Goal: Transaction & Acquisition: Register for event/course

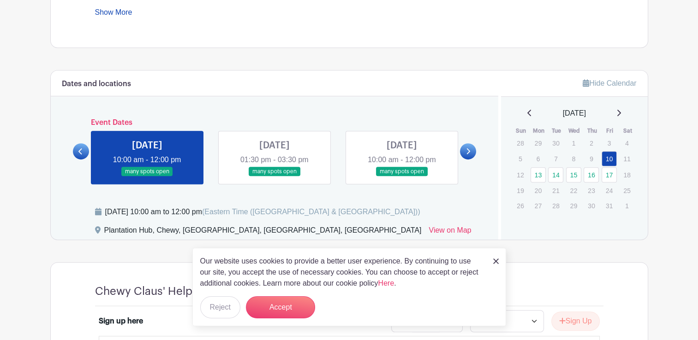
scroll to position [456, 0]
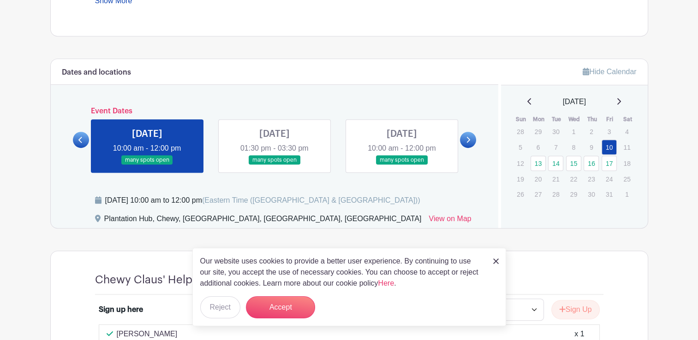
click at [495, 261] on img at bounding box center [496, 262] width 6 height 6
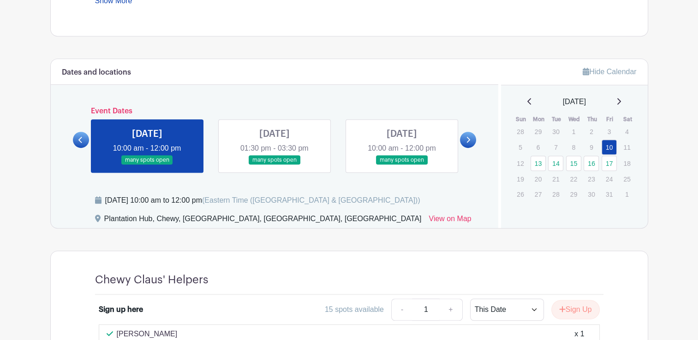
click at [467, 137] on icon at bounding box center [468, 140] width 4 height 7
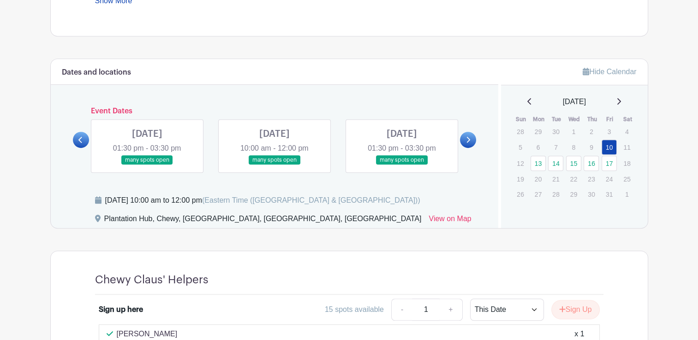
click at [467, 137] on icon at bounding box center [468, 140] width 4 height 7
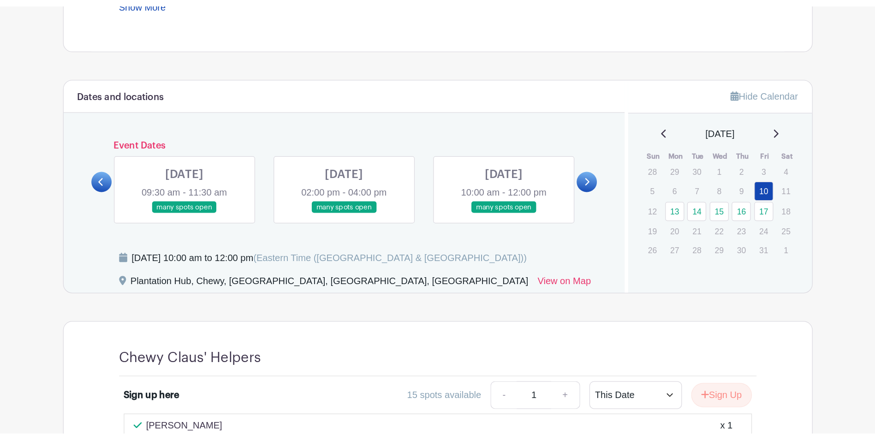
scroll to position [456, 0]
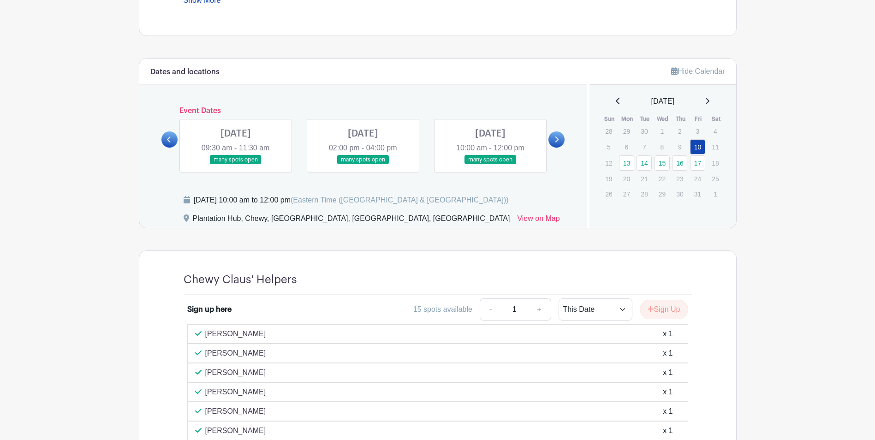
click at [697, 261] on main "Log In Sign Up for Free Life@Chewy's Events [STREET_ADDRESS] Workshops Created …" at bounding box center [437, 176] width 875 height 1265
click at [559, 141] on link at bounding box center [556, 139] width 16 height 16
click at [172, 141] on link at bounding box center [169, 139] width 16 height 16
click at [95, 340] on main "Log In Sign Up for Free Life@Chewy's Events [STREET_ADDRESS] Workshops Created …" at bounding box center [437, 176] width 875 height 1265
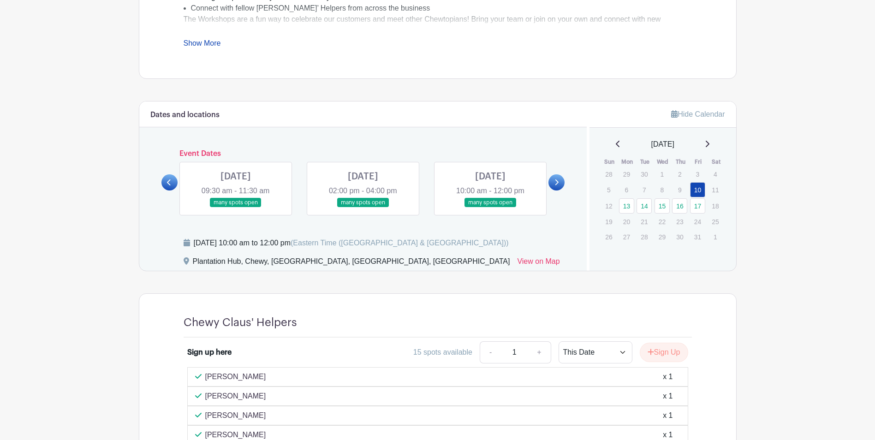
scroll to position [410, 0]
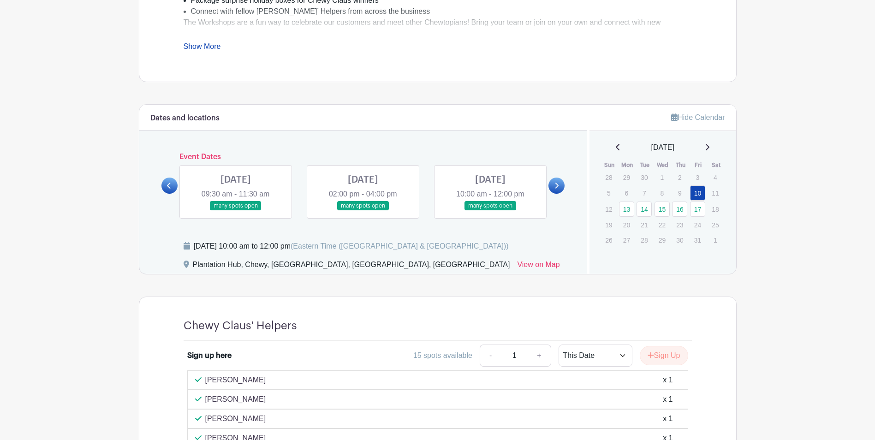
drag, startPoint x: 823, startPoint y: 248, endPoint x: 799, endPoint y: 244, distance: 24.2
click at [697, 248] on main "Log In Sign Up for Free Life@Chewy's Events [STREET_ADDRESS] Workshops Created …" at bounding box center [437, 222] width 875 height 1265
click at [99, 311] on main "Log In Sign Up for Free Life@Chewy's Events [STREET_ADDRESS] Workshops Created …" at bounding box center [437, 222] width 875 height 1265
click at [236, 211] on link at bounding box center [236, 211] width 0 height 0
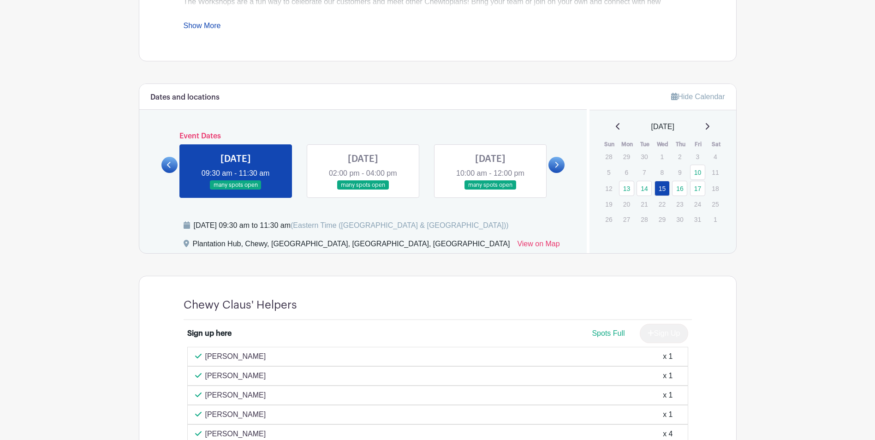
scroll to position [410, 0]
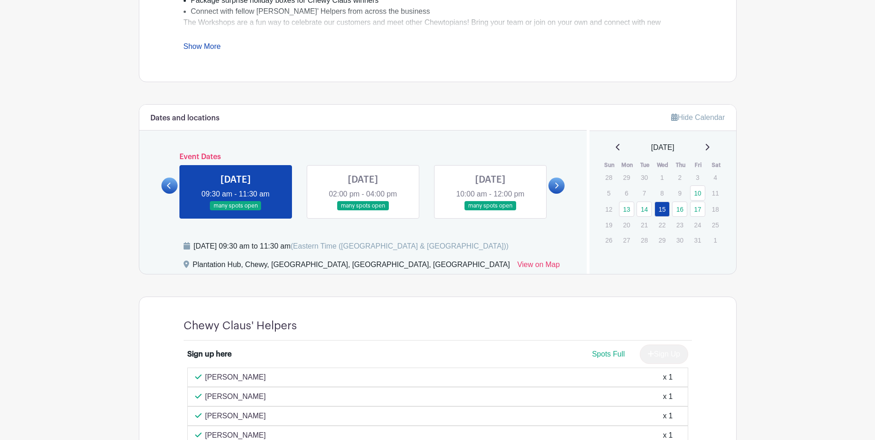
click at [236, 211] on link at bounding box center [236, 211] width 0 height 0
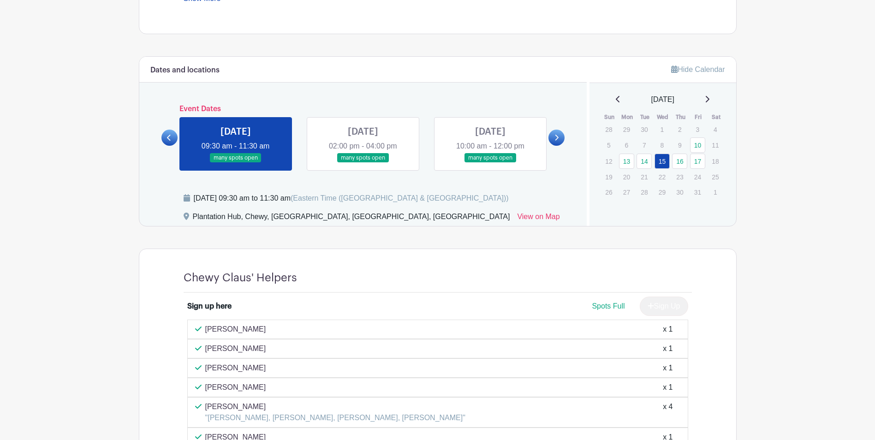
scroll to position [364, 0]
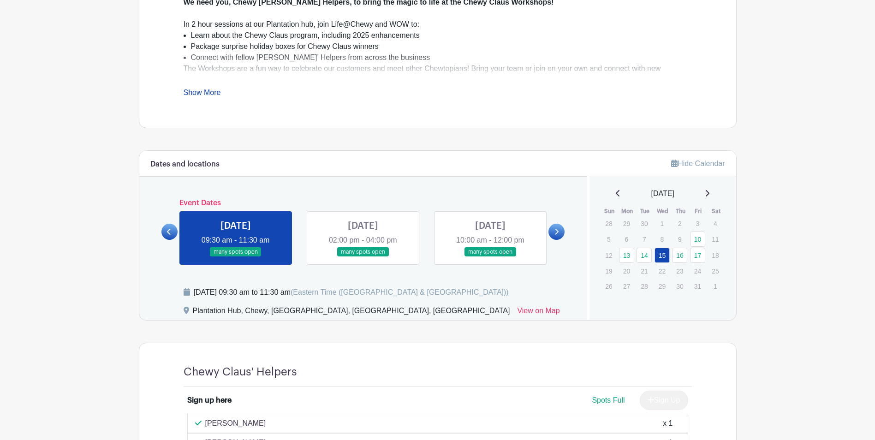
click at [363, 257] on link at bounding box center [363, 257] width 0 height 0
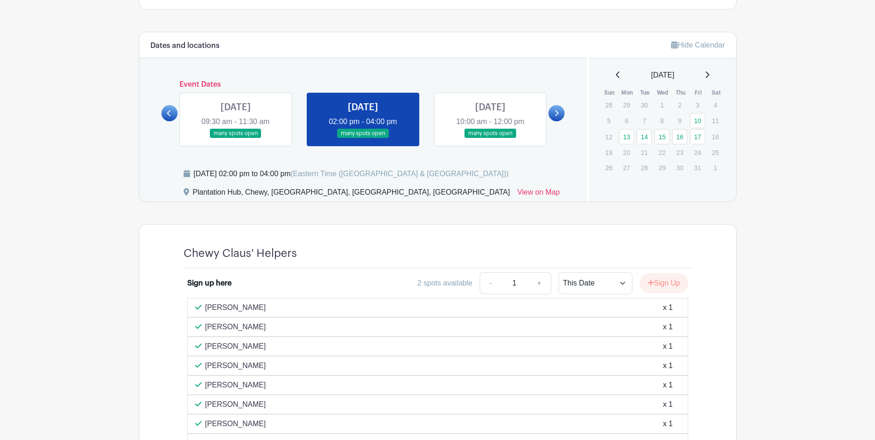
scroll to position [502, 0]
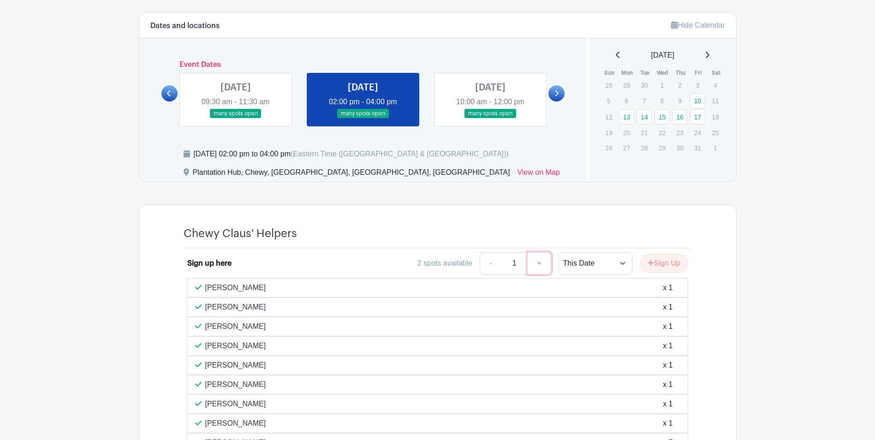
click at [538, 264] on link "+" at bounding box center [539, 263] width 23 height 22
click at [489, 265] on link "-" at bounding box center [490, 263] width 21 height 22
type input "1"
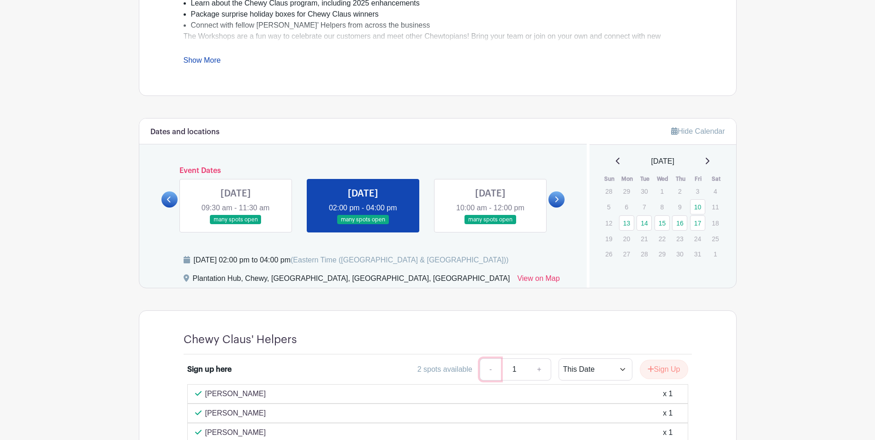
scroll to position [318, 0]
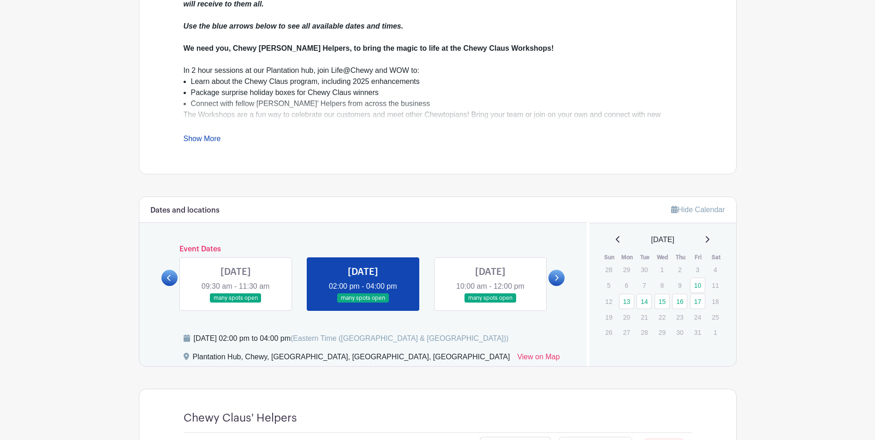
click at [490, 303] on link at bounding box center [490, 303] width 0 height 0
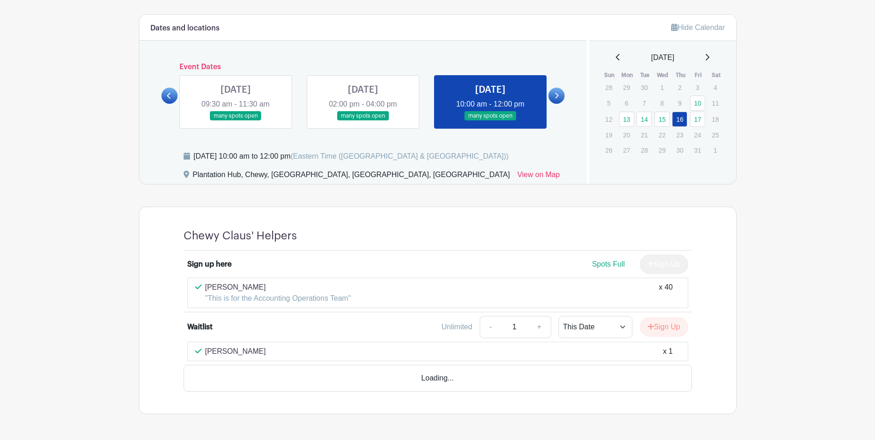
scroll to position [502, 0]
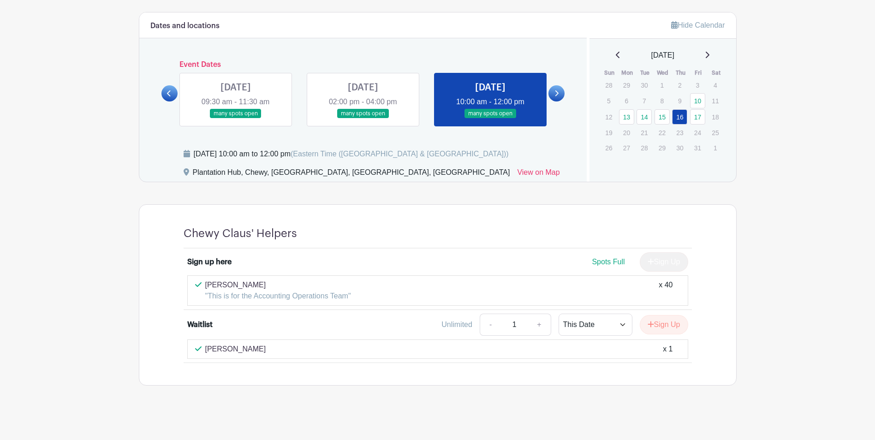
click at [558, 94] on icon at bounding box center [556, 93] width 4 height 7
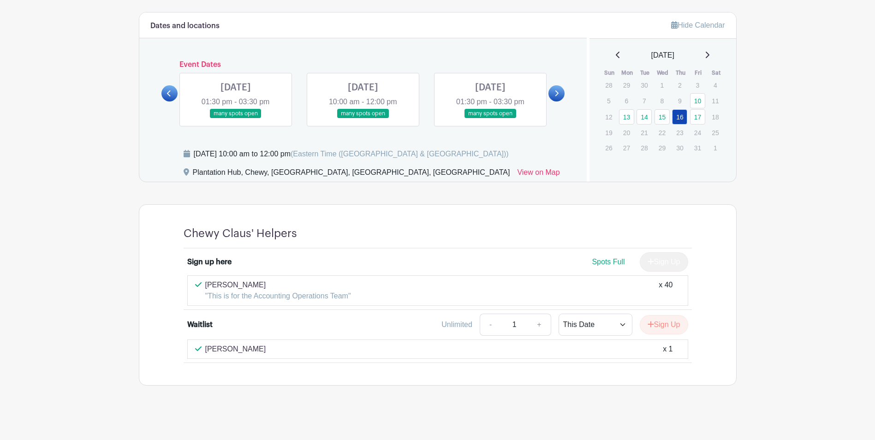
click at [236, 119] on link at bounding box center [236, 119] width 0 height 0
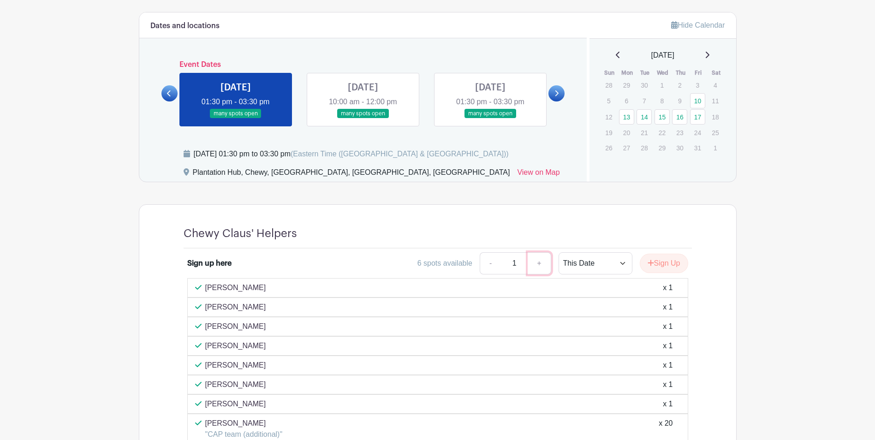
click at [540, 264] on link "+" at bounding box center [539, 263] width 23 height 22
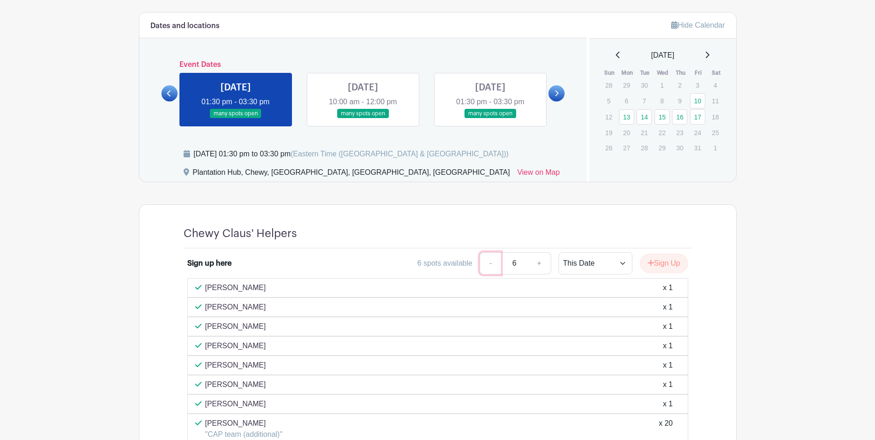
click at [483, 262] on link "-" at bounding box center [490, 263] width 21 height 22
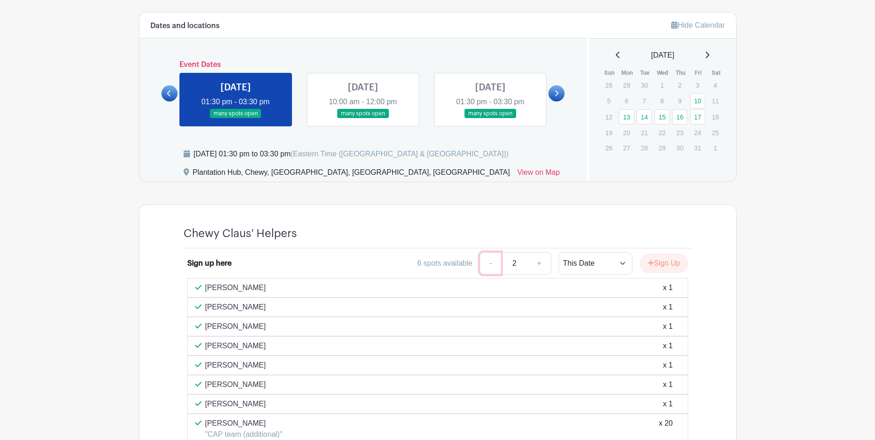
type input "1"
click at [484, 262] on link "-" at bounding box center [490, 263] width 21 height 22
click at [697, 244] on main "Log In Sign Up for Free Life@Chewy's Events [STREET_ADDRESS] Workshops Created …" at bounding box center [437, 82] width 875 height 1168
click at [170, 96] on icon at bounding box center [169, 93] width 4 height 7
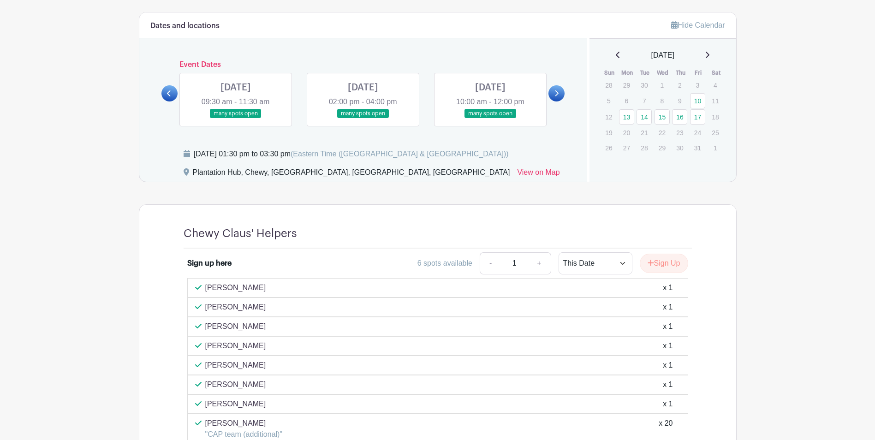
click at [170, 96] on icon at bounding box center [169, 93] width 4 height 7
click at [490, 119] on link at bounding box center [490, 119] width 0 height 0
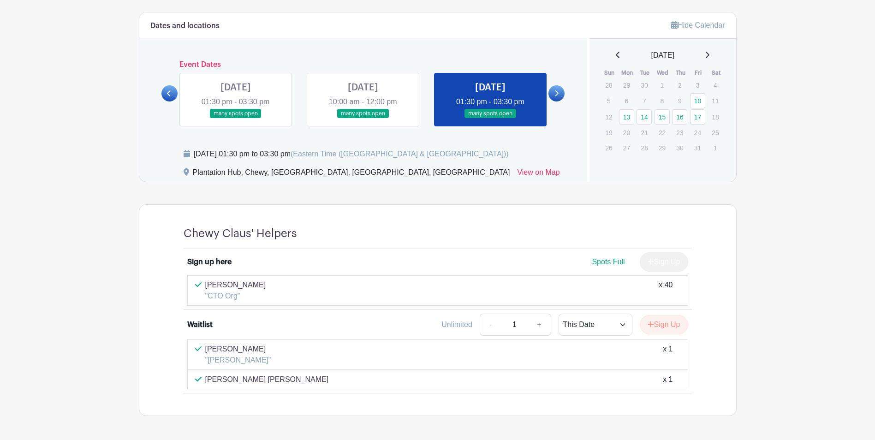
click at [363, 119] on link at bounding box center [363, 119] width 0 height 0
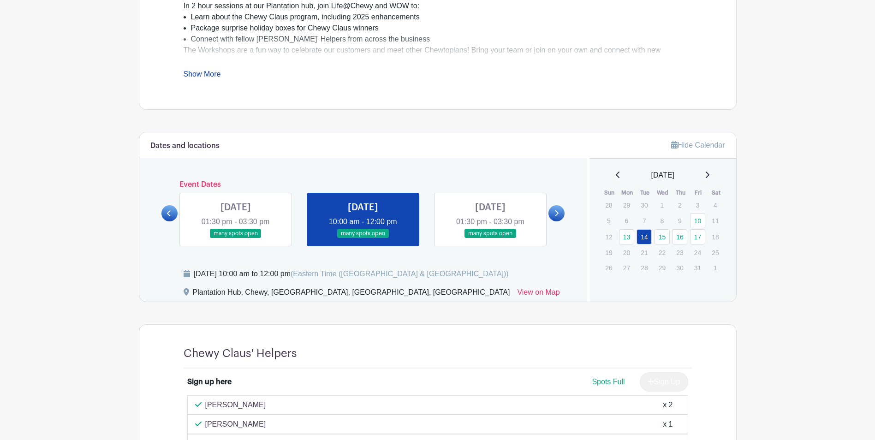
scroll to position [318, 0]
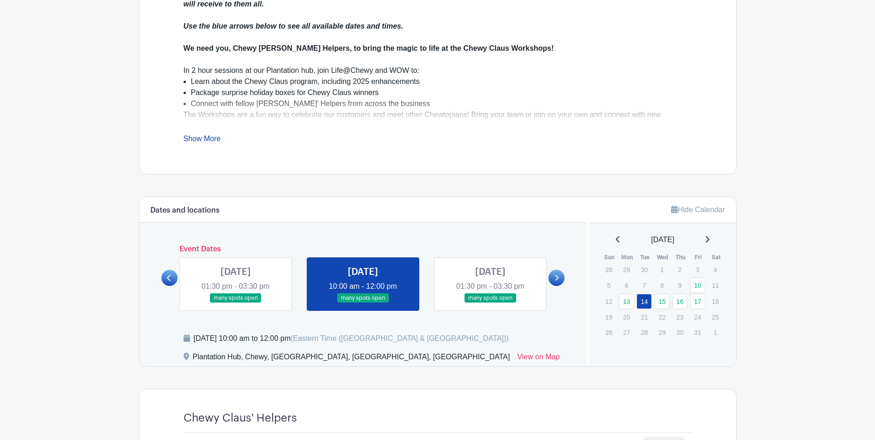
drag, startPoint x: 774, startPoint y: 209, endPoint x: 708, endPoint y: 241, distance: 73.0
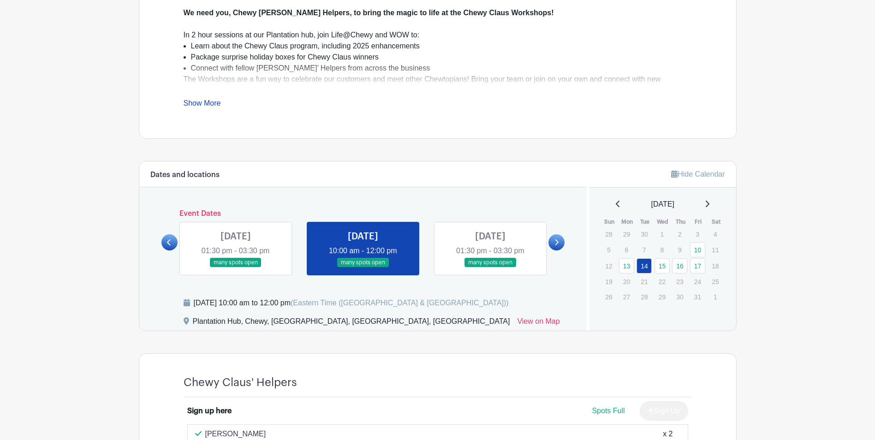
scroll to position [456, 0]
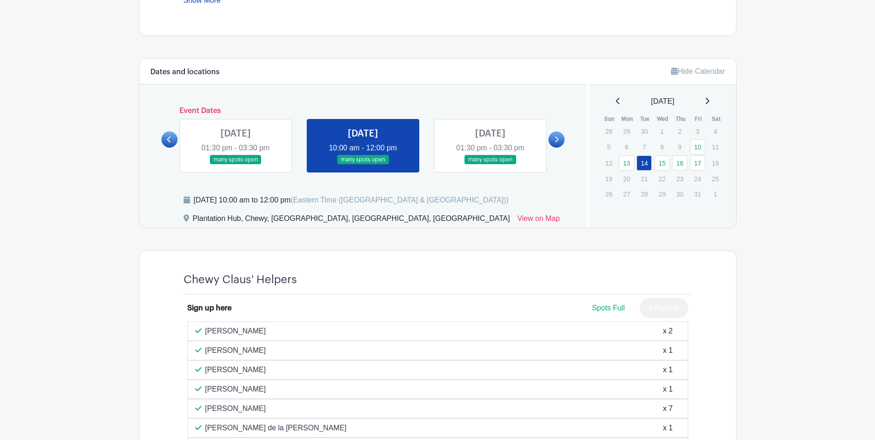
click at [172, 137] on link at bounding box center [169, 139] width 16 height 16
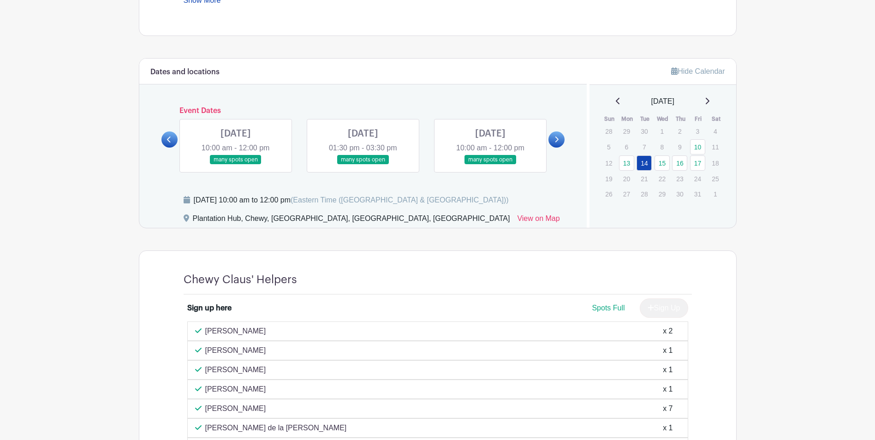
click at [557, 137] on icon at bounding box center [556, 139] width 4 height 7
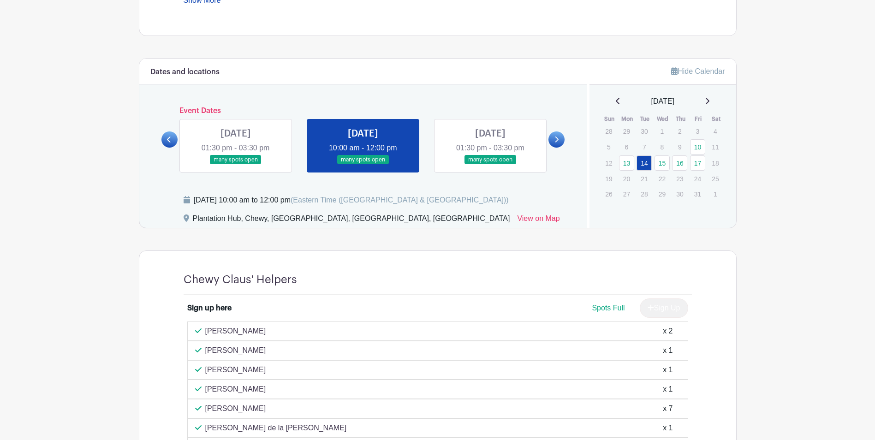
click at [557, 137] on icon at bounding box center [556, 139] width 4 height 7
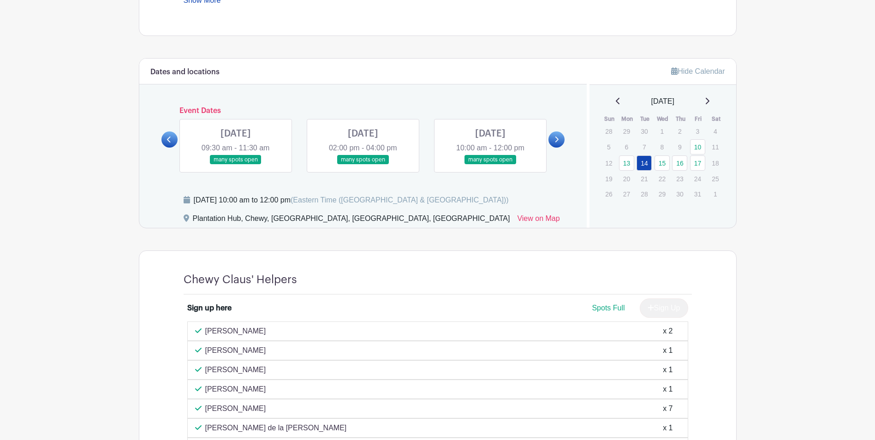
click at [363, 165] on link at bounding box center [363, 165] width 0 height 0
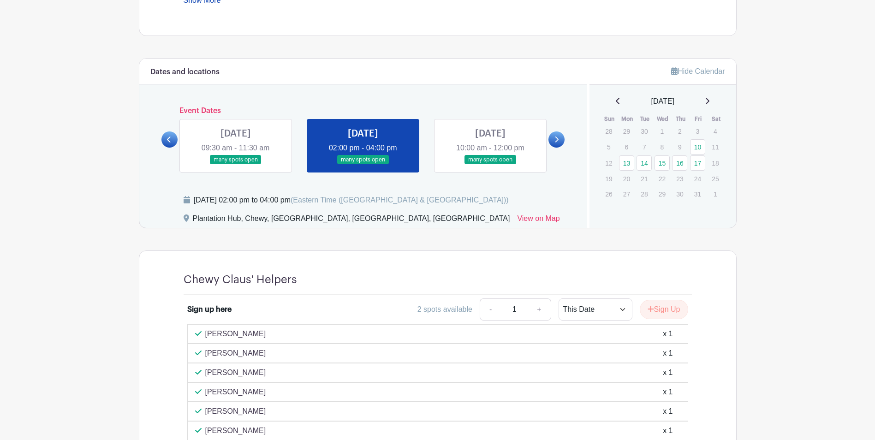
click at [490, 165] on link at bounding box center [490, 165] width 0 height 0
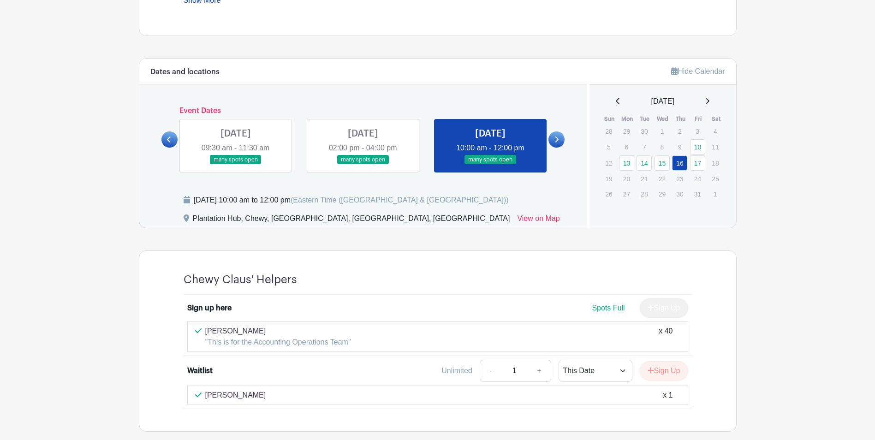
click at [560, 144] on link at bounding box center [556, 139] width 16 height 16
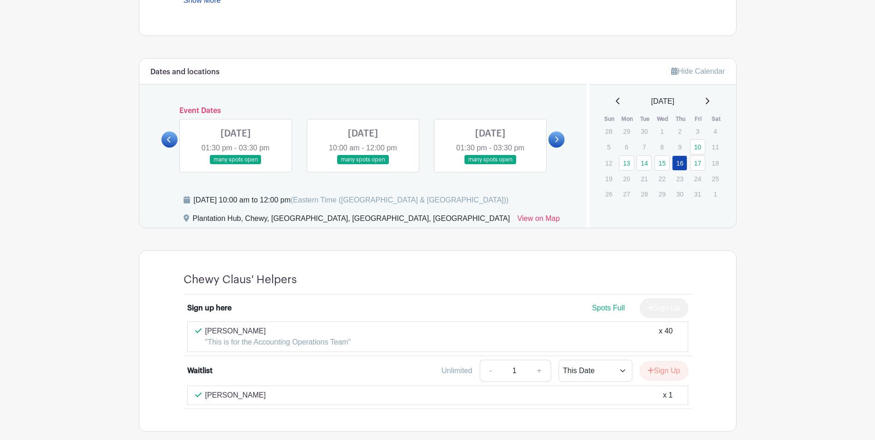
click at [236, 165] on link at bounding box center [236, 165] width 0 height 0
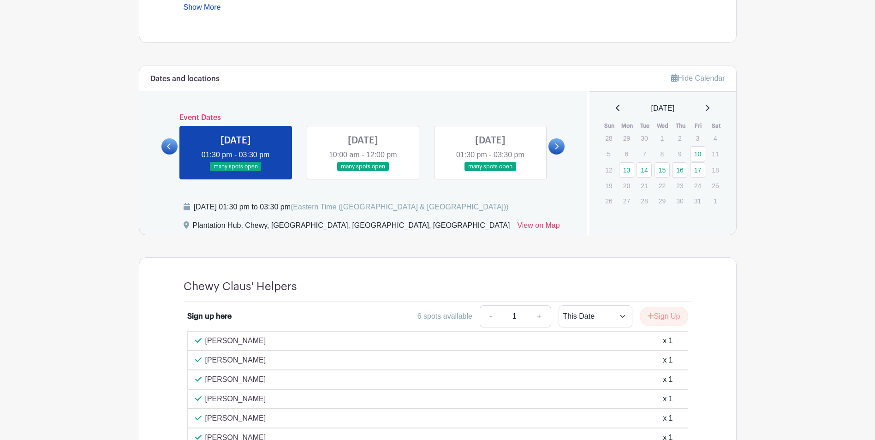
scroll to position [425, 0]
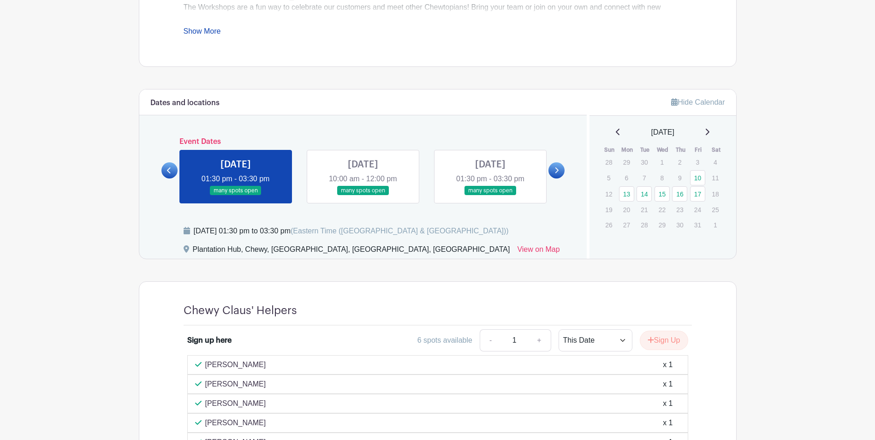
click at [697, 270] on main "Log In Sign Up for Free Life@Chewy's Events [STREET_ADDRESS] Workshops Created …" at bounding box center [437, 146] width 875 height 1142
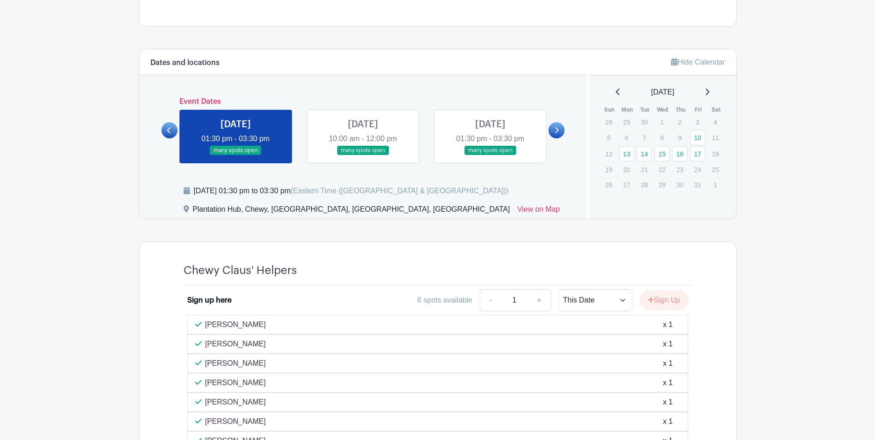
scroll to position [471, 0]
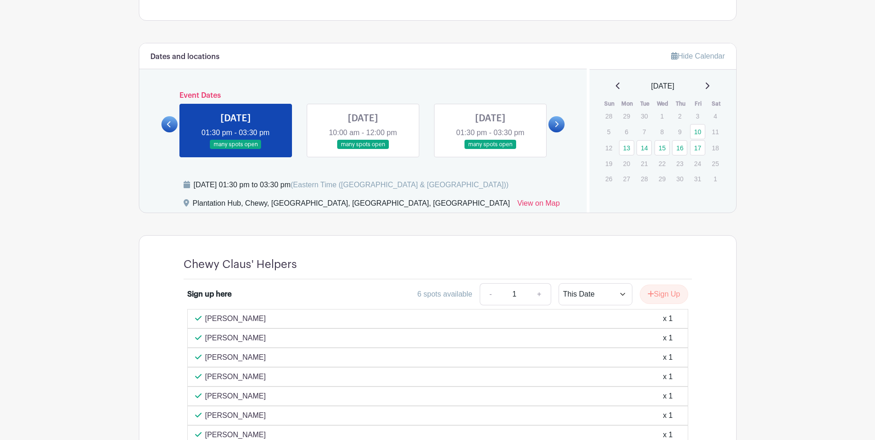
drag, startPoint x: 842, startPoint y: 255, endPoint x: 675, endPoint y: 264, distance: 167.2
click at [697, 255] on main "Log In Sign Up for Free Life@Chewy's Events [STREET_ADDRESS] Workshops Created …" at bounding box center [437, 100] width 875 height 1142
click at [538, 297] on link "+" at bounding box center [539, 294] width 23 height 22
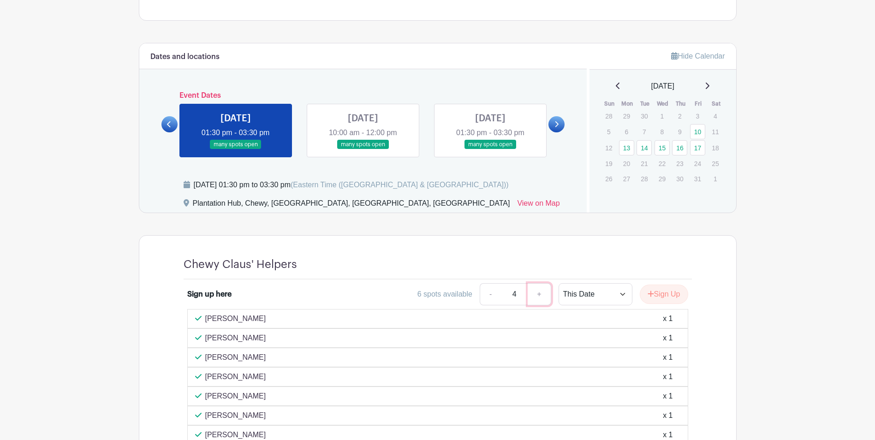
click at [538, 297] on link "+" at bounding box center [539, 294] width 23 height 22
type input "6"
click at [538, 297] on link "+" at bounding box center [539, 294] width 23 height 22
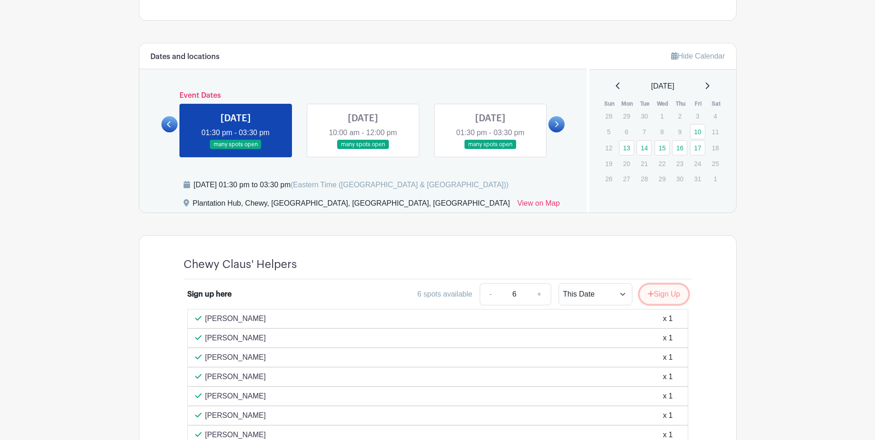
click at [665, 293] on button "Sign Up" at bounding box center [664, 294] width 48 height 19
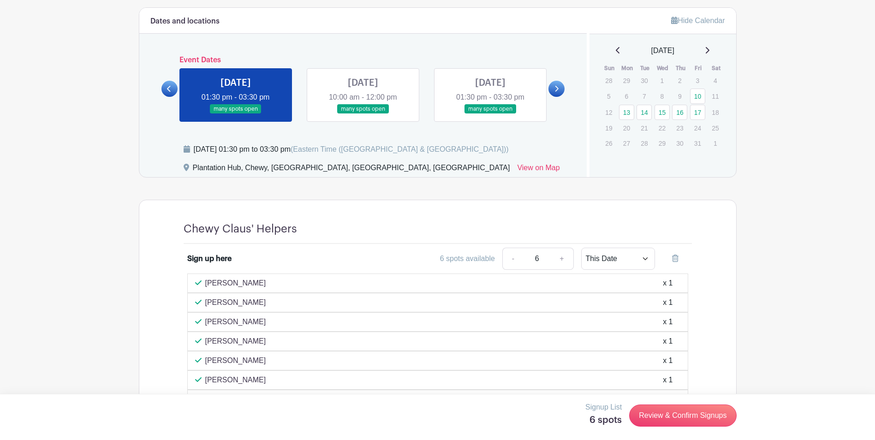
scroll to position [656, 0]
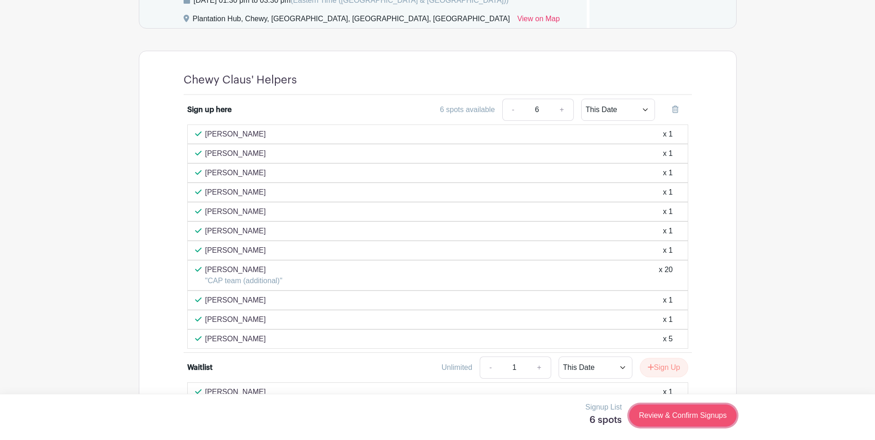
click at [679, 340] on link "Review & Confirm Signups" at bounding box center [682, 415] width 107 height 22
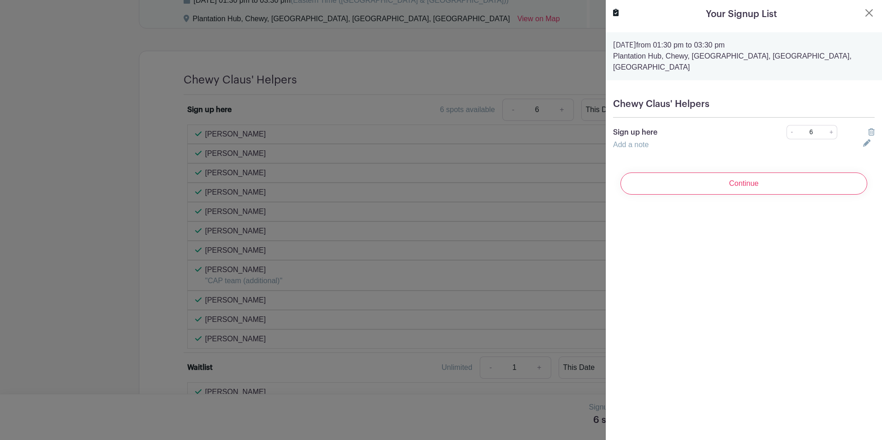
click at [638, 127] on p "Sign up here" at bounding box center [687, 132] width 148 height 11
click at [633, 141] on link "Add a note" at bounding box center [631, 145] width 36 height 8
click at [634, 139] on input "text" at bounding box center [732, 150] width 239 height 22
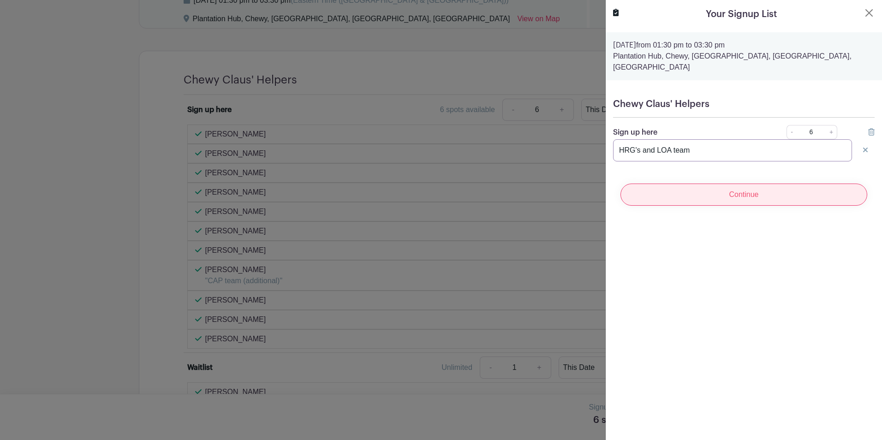
type input "HRG's and LOA team"
click at [690, 186] on input "Continue" at bounding box center [743, 195] width 247 height 22
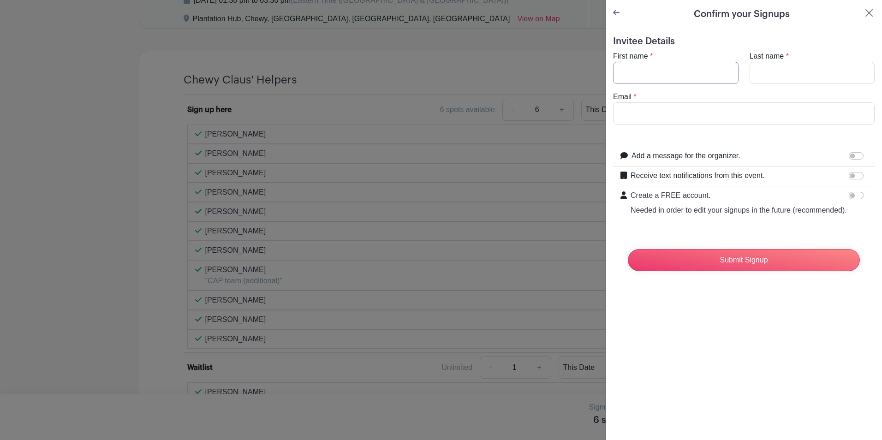
click at [686, 80] on input "First name" at bounding box center [675, 73] width 125 height 22
type input "[PERSON_NAME]"
click at [689, 120] on input "Email" at bounding box center [744, 113] width 262 height 22
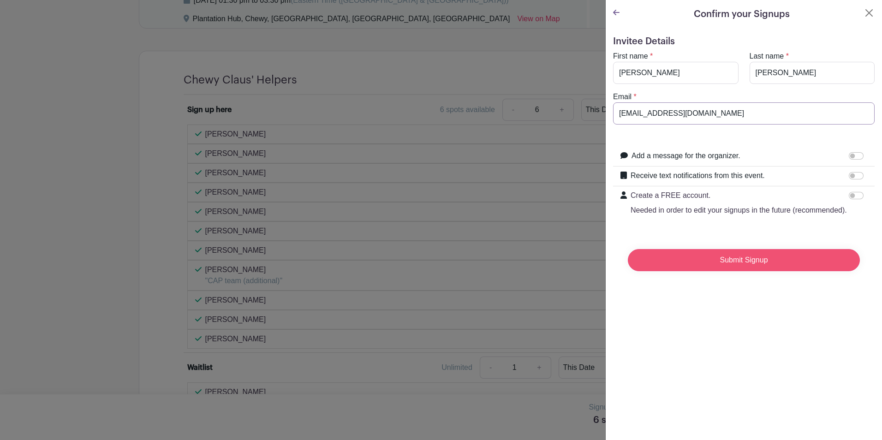
type input "[EMAIL_ADDRESS][DOMAIN_NAME]"
click at [684, 271] on input "Submit Signup" at bounding box center [744, 260] width 232 height 22
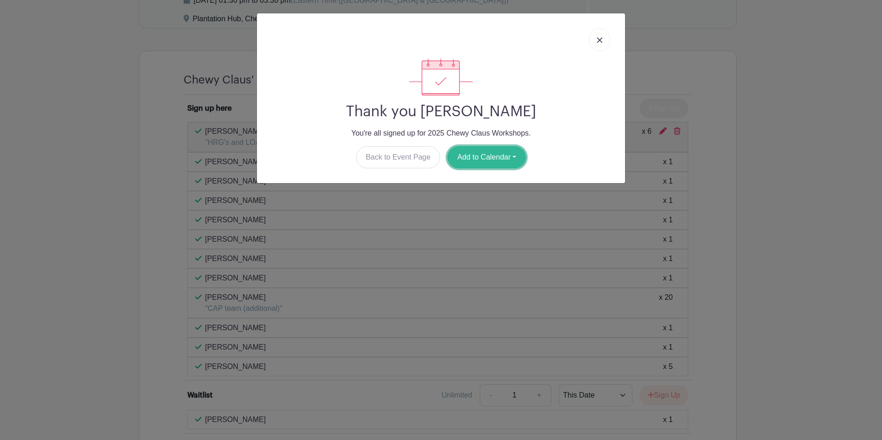
click at [487, 153] on button "Add to Calendar" at bounding box center [486, 157] width 78 height 22
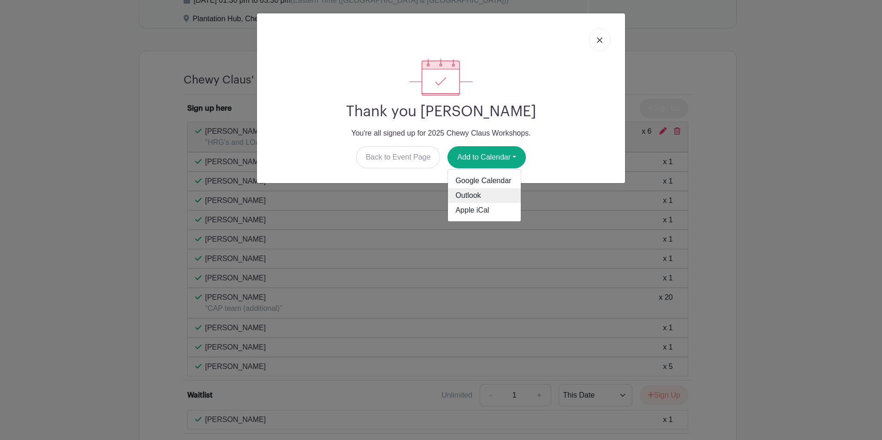
click at [474, 194] on link "Outlook" at bounding box center [484, 195] width 73 height 15
click at [697, 162] on div "Thank you [PERSON_NAME] You're all signed up for [STREET_ADDRESS] Workshops. Ba…" at bounding box center [441, 220] width 882 height 440
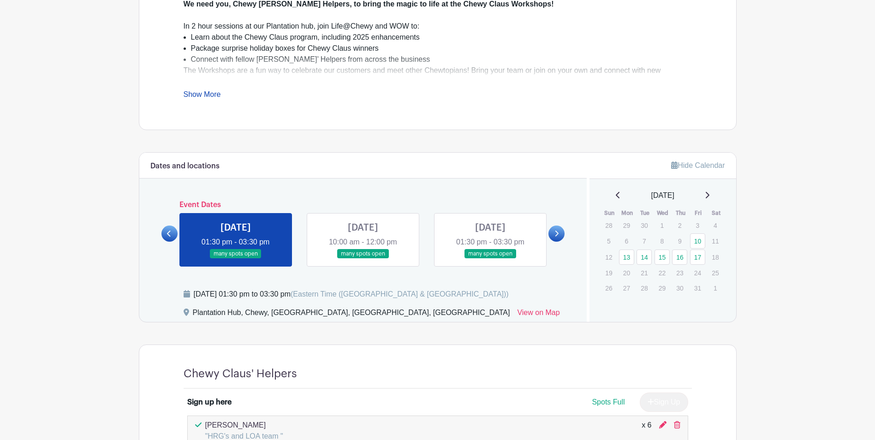
scroll to position [333, 0]
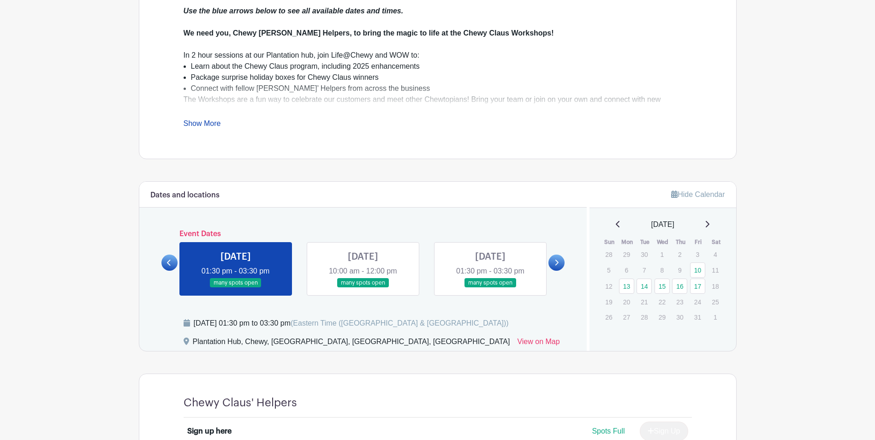
click at [40, 200] on main "Log In Sign Up for Free Life@Chewy's Events [STREET_ADDRESS] Workshops Created …" at bounding box center [437, 252] width 875 height 1170
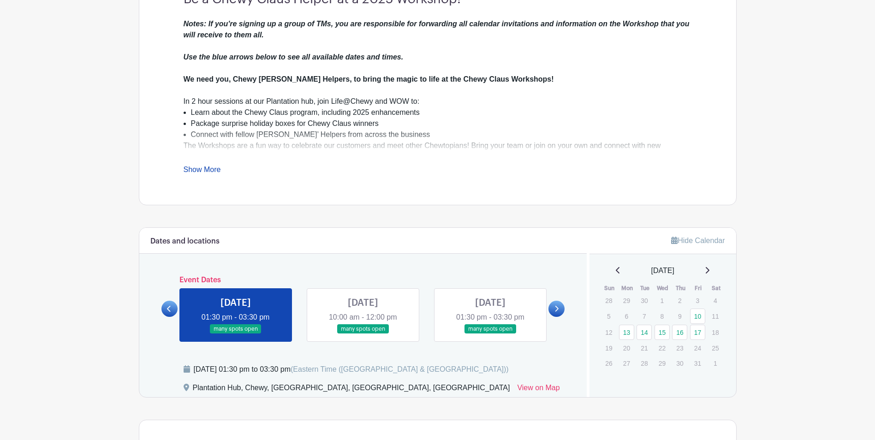
scroll to position [379, 0]
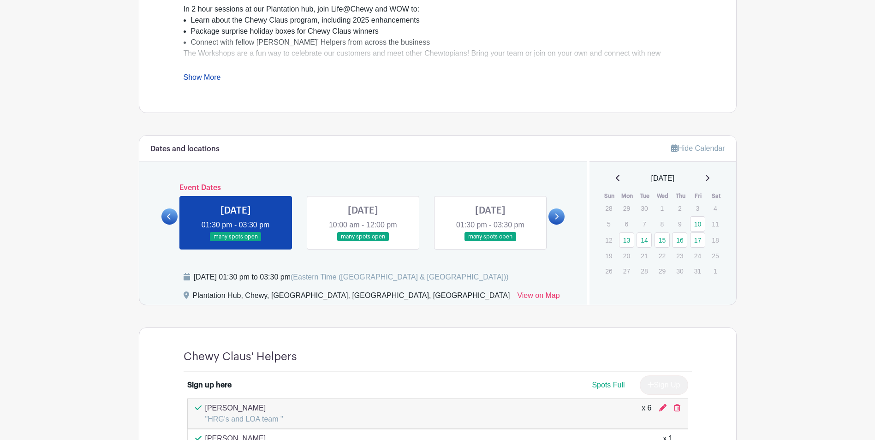
click at [173, 218] on link at bounding box center [169, 216] width 16 height 16
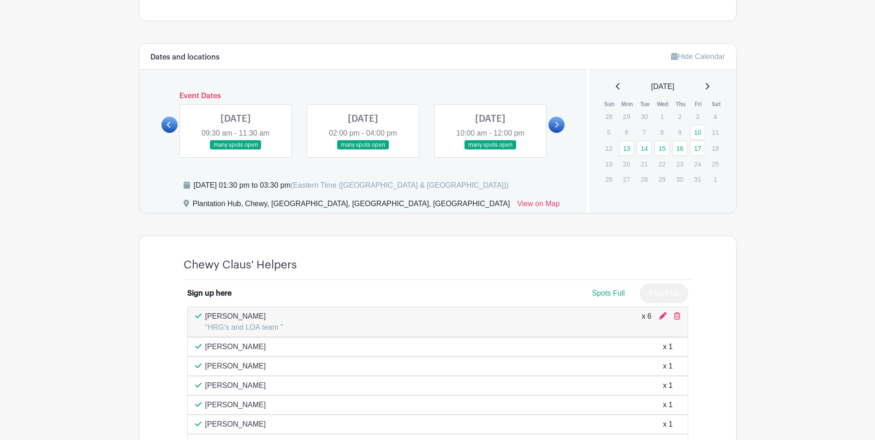
scroll to position [471, 0]
click at [76, 268] on main "Log In Sign Up for Free Life@Chewy's Events [STREET_ADDRESS] Workshops Created …" at bounding box center [437, 114] width 875 height 1170
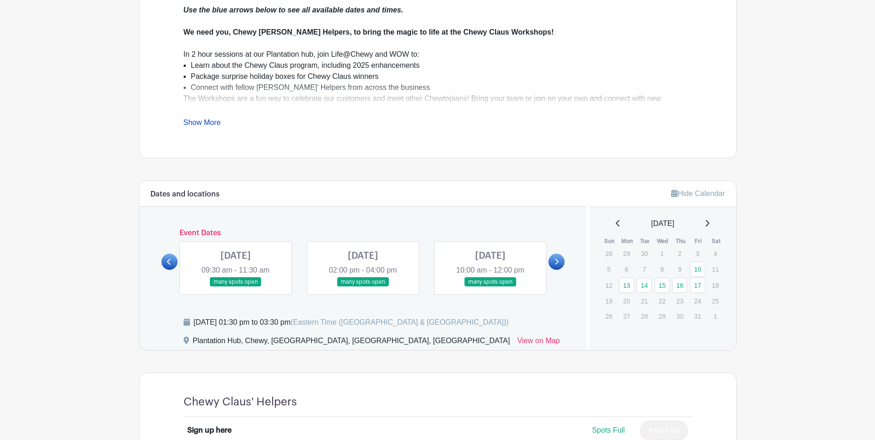
scroll to position [333, 0]
drag, startPoint x: 242, startPoint y: 257, endPoint x: 244, endPoint y: 261, distance: 4.7
click at [236, 288] on link at bounding box center [236, 288] width 0 height 0
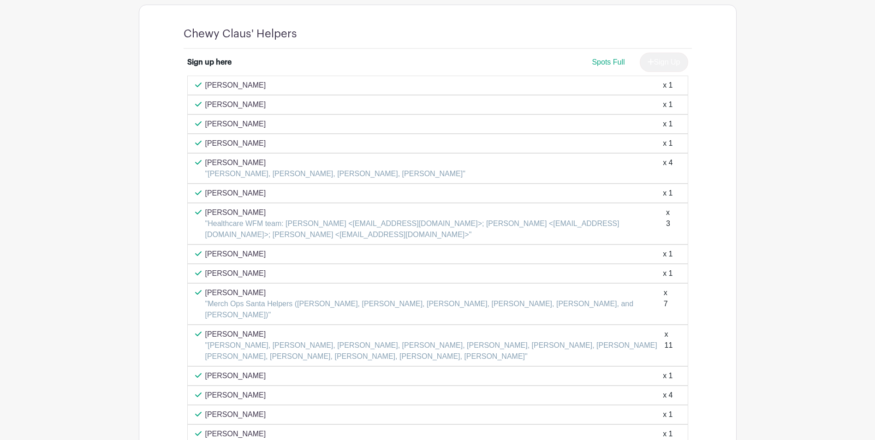
scroll to position [656, 0]
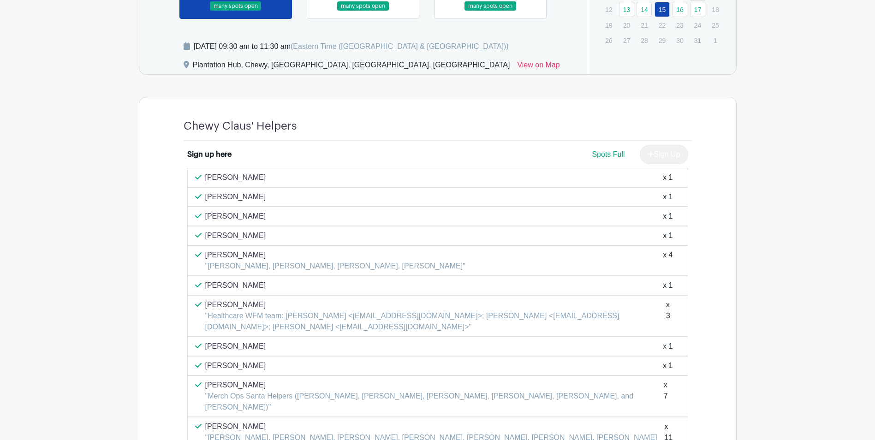
click at [61, 214] on main "Log In Sign Up for Free Life@Chewy's Events [STREET_ADDRESS] Workshops Created …" at bounding box center [437, 98] width 875 height 1417
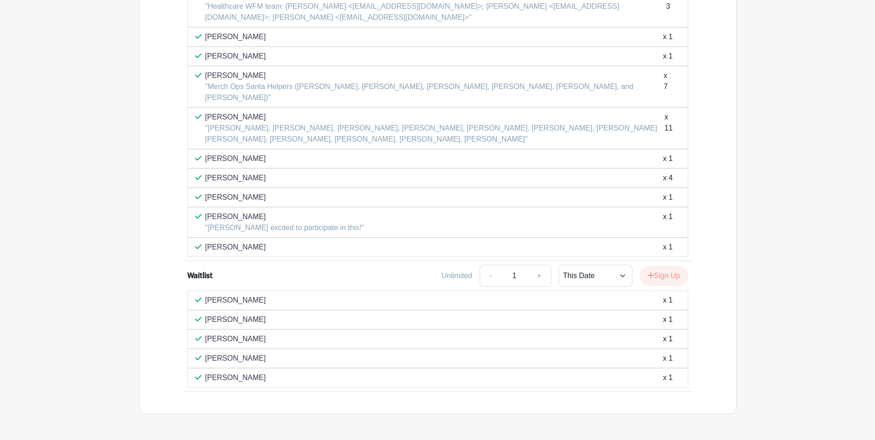
scroll to position [933, 0]
